Goal: Task Accomplishment & Management: Complete application form

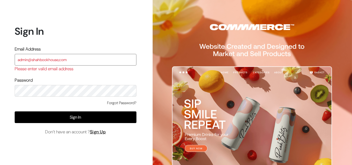
click at [62, 61] on input "admin@shahbookhouse,com" at bounding box center [76, 60] width 122 height 12
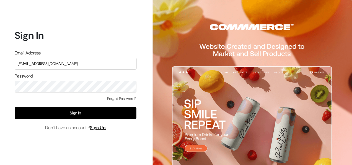
type input "[EMAIL_ADDRESS][DOMAIN_NAME]"
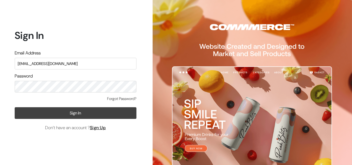
click at [107, 112] on button "Sign In" at bounding box center [76, 113] width 122 height 12
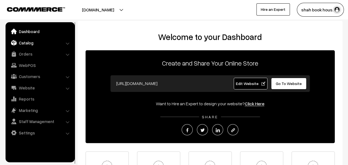
click at [27, 42] on link "Catalog" at bounding box center [40, 43] width 66 height 10
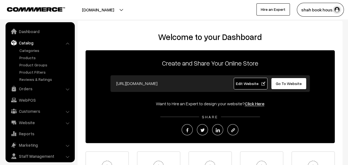
click at [24, 57] on link "Products" at bounding box center [45, 58] width 55 height 6
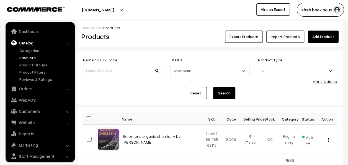
scroll to position [15, 0]
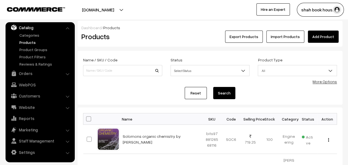
click at [326, 37] on link "Add Product" at bounding box center [323, 36] width 31 height 12
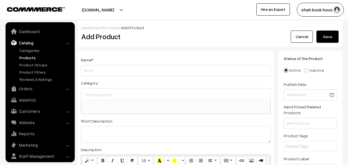
select select
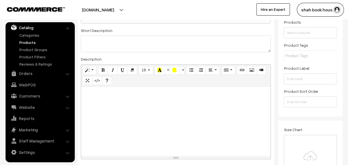
scroll to position [96, 0]
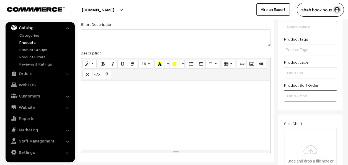
click at [320, 94] on input "number" at bounding box center [310, 95] width 53 height 11
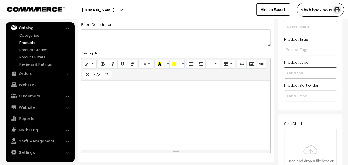
click at [325, 70] on input "text" at bounding box center [310, 72] width 53 height 11
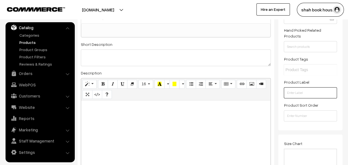
scroll to position [75, 0]
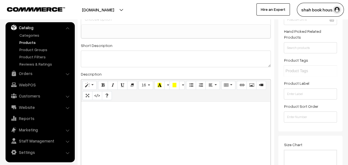
click at [334, 68] on input "text" at bounding box center [310, 71] width 48 height 6
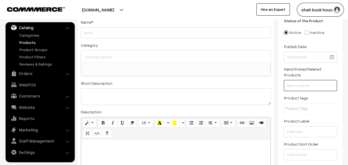
click at [318, 81] on input "text" at bounding box center [310, 85] width 53 height 11
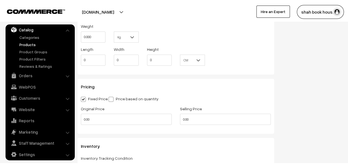
scroll to position [434, 0]
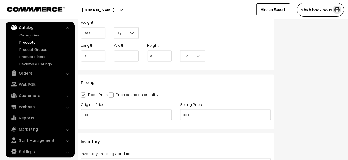
click at [112, 96] on span at bounding box center [111, 95] width 5 height 5
click at [112, 96] on input "Price based on quantity" at bounding box center [111, 94] width 4 height 4
radio input "true"
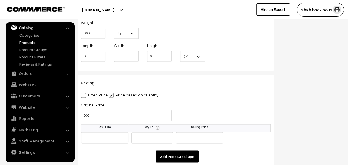
click at [81, 96] on span at bounding box center [83, 95] width 5 height 5
click at [81, 96] on input "Fixed Price" at bounding box center [83, 94] width 4 height 4
radio input "true"
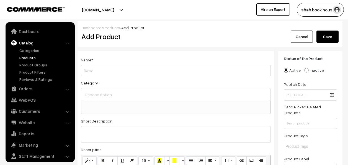
select select
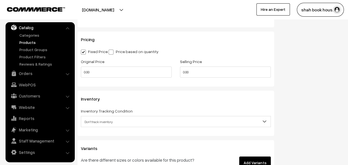
scroll to position [486, 0]
